Goal: Task Accomplishment & Management: Use online tool/utility

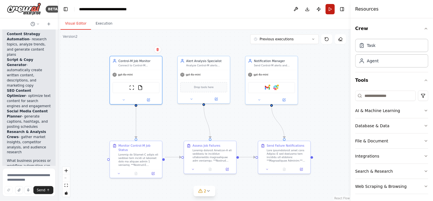
click at [331, 10] on button "Run" at bounding box center [330, 9] width 9 height 10
